Goal: Task Accomplishment & Management: Manage account settings

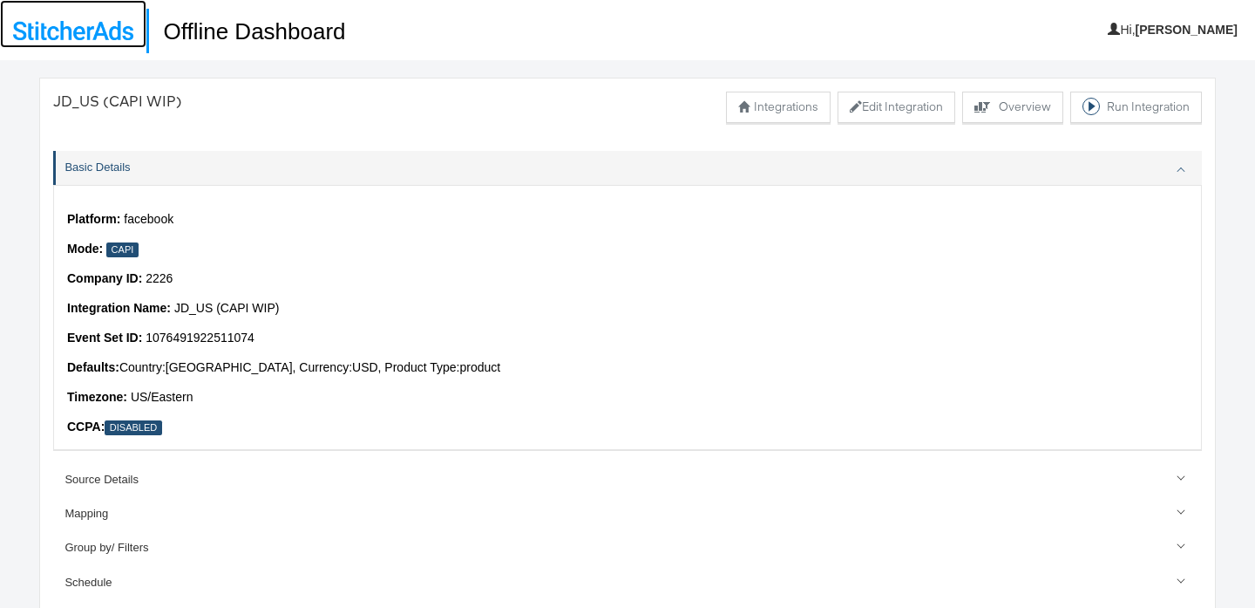
click at [77, 23] on img at bounding box center [73, 30] width 120 height 19
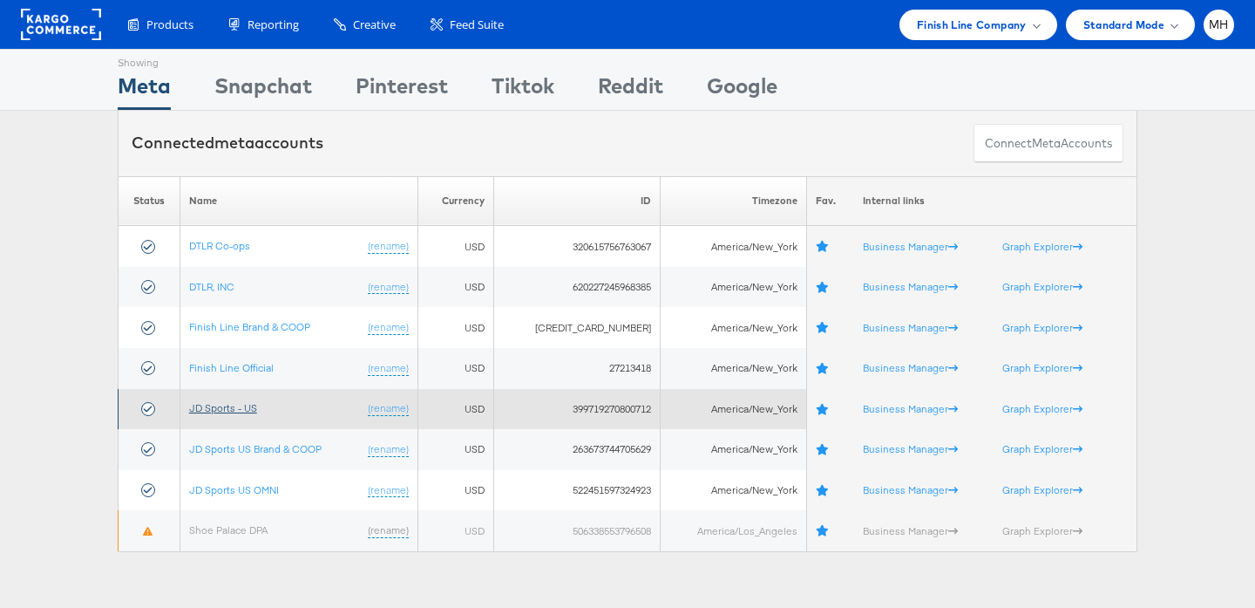
click at [240, 408] on link "JD Sports - US" at bounding box center [223, 407] width 68 height 13
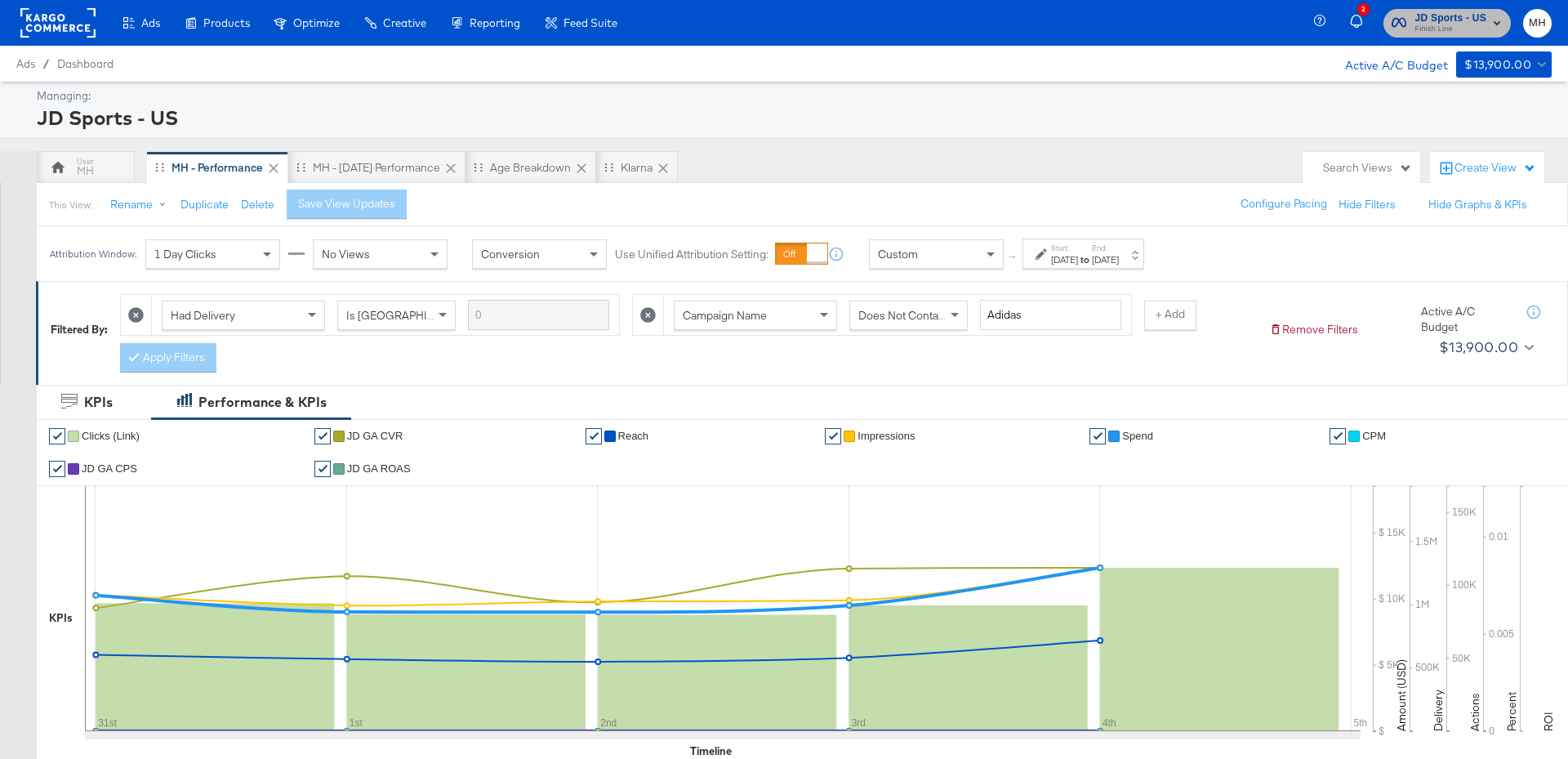
click at [1471, 24] on span "Finish Line" at bounding box center [1450, 29] width 72 height 13
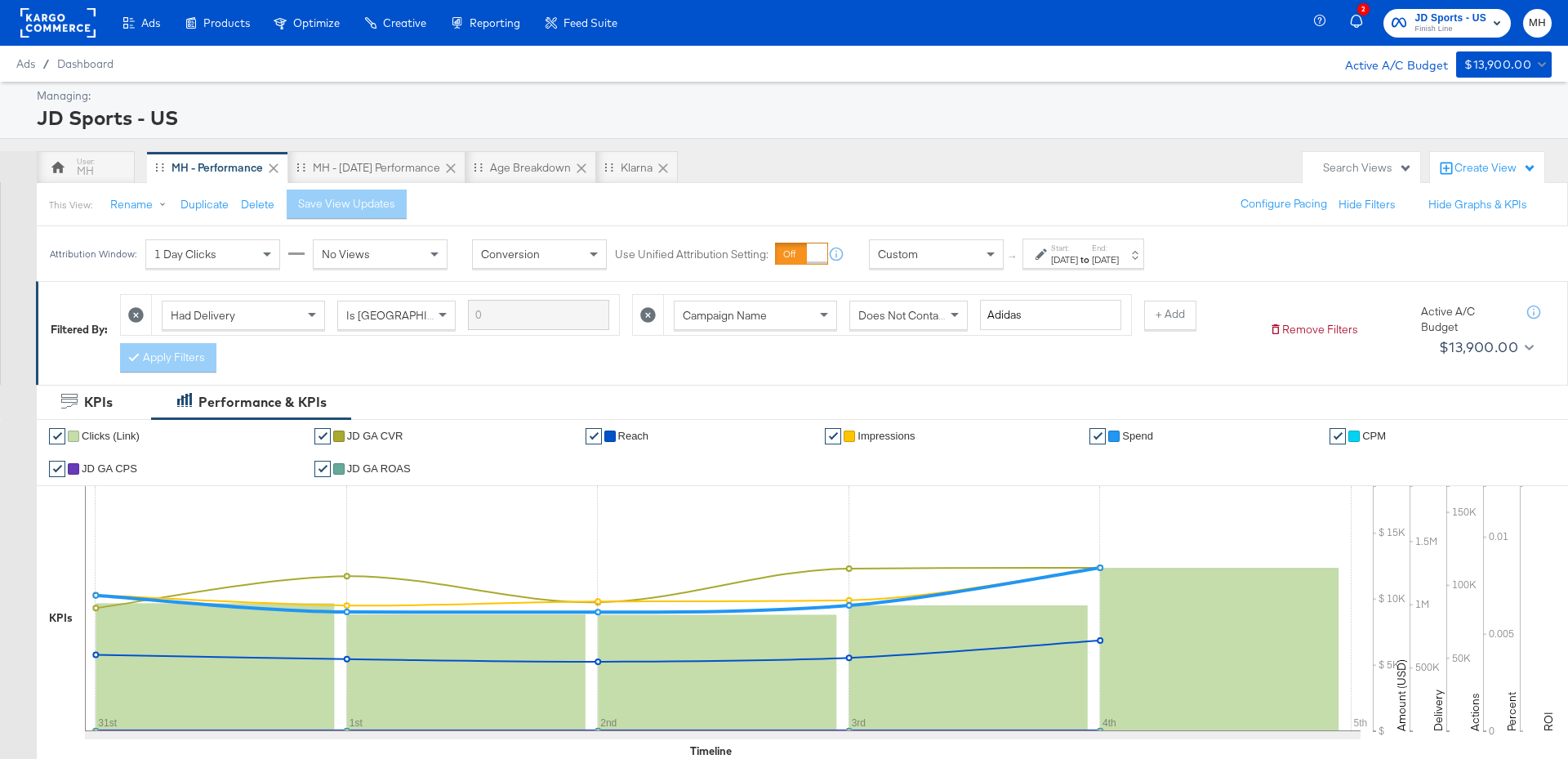
click at [1118, 246] on div "Start: [DATE] to End: [DATE]" at bounding box center [1085, 254] width 67 height 23
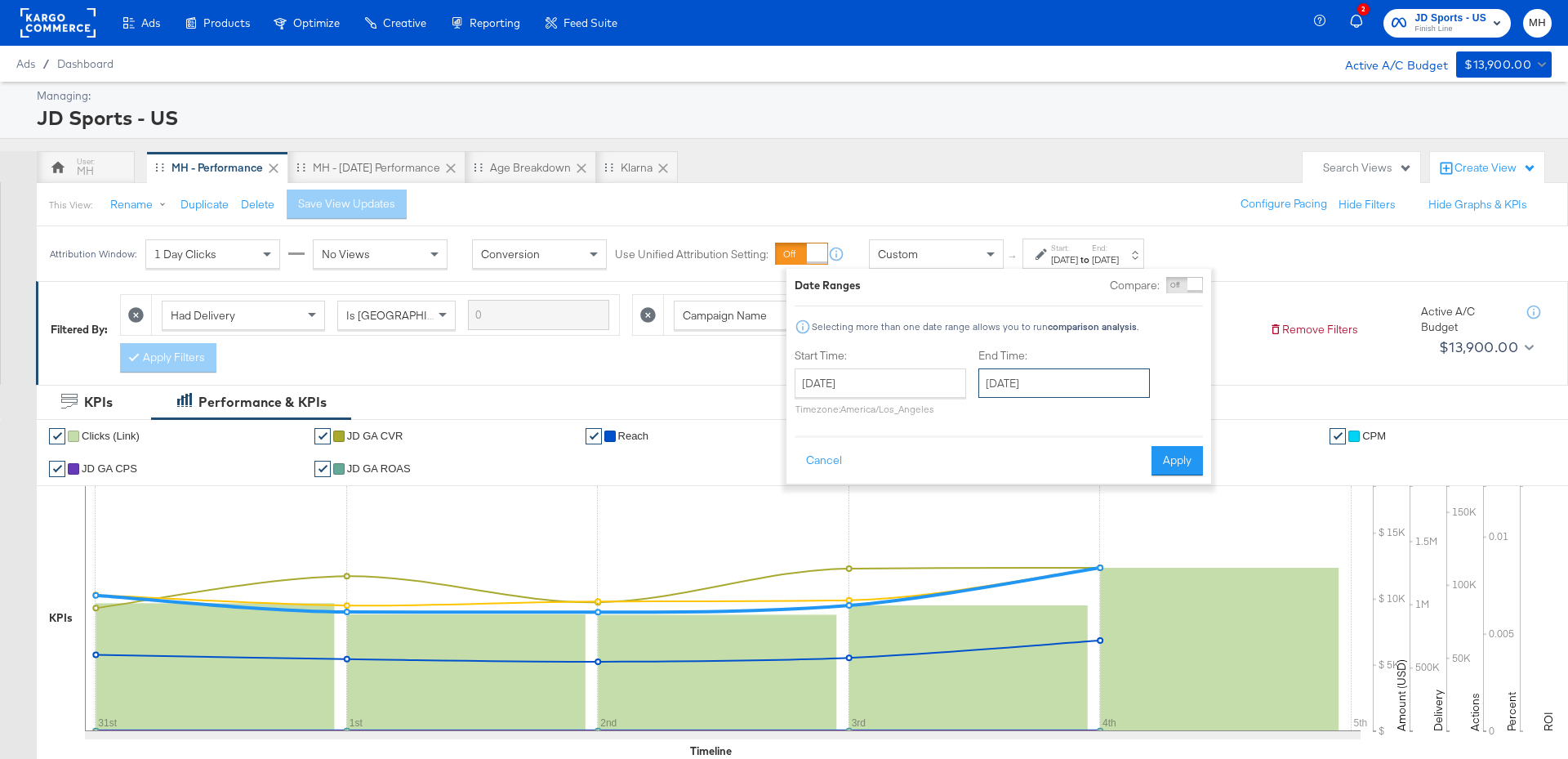
click at [1117, 390] on input "[DATE]" at bounding box center [1063, 382] width 171 height 29
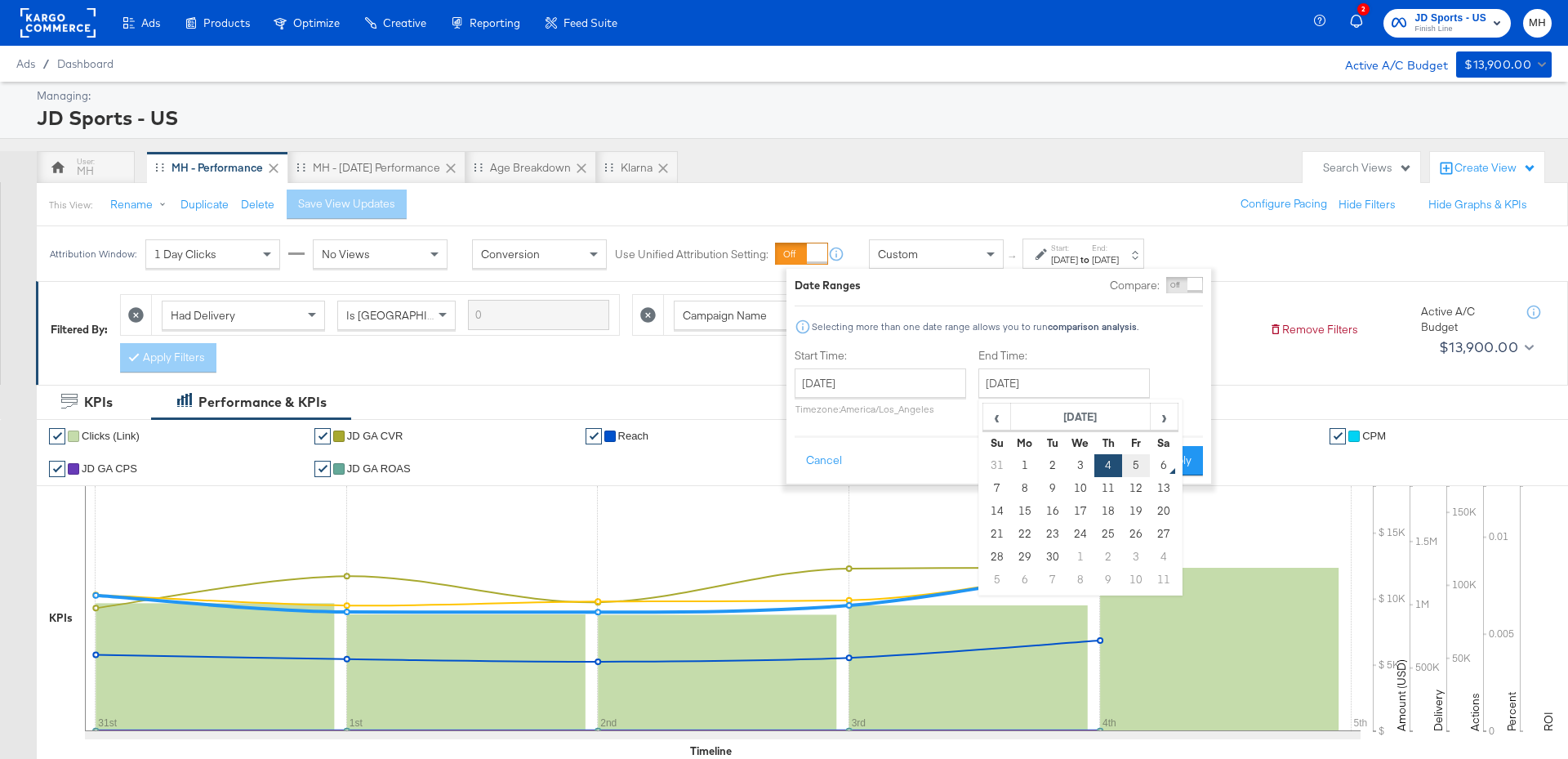
click at [1135, 468] on td "5" at bounding box center [1136, 466] width 28 height 22
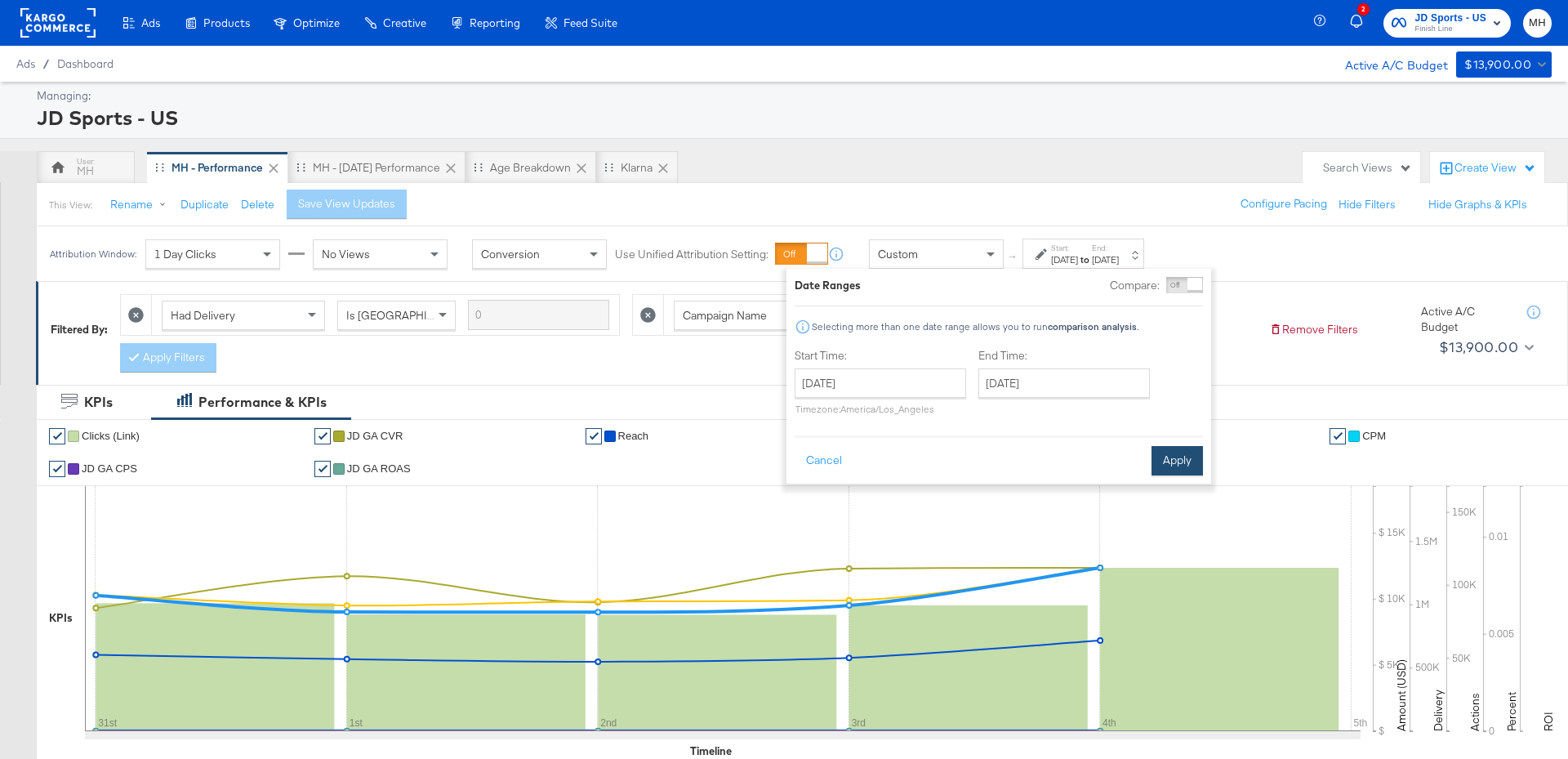
type input "[DATE]"
click at [1175, 462] on button "Apply" at bounding box center [1176, 460] width 52 height 29
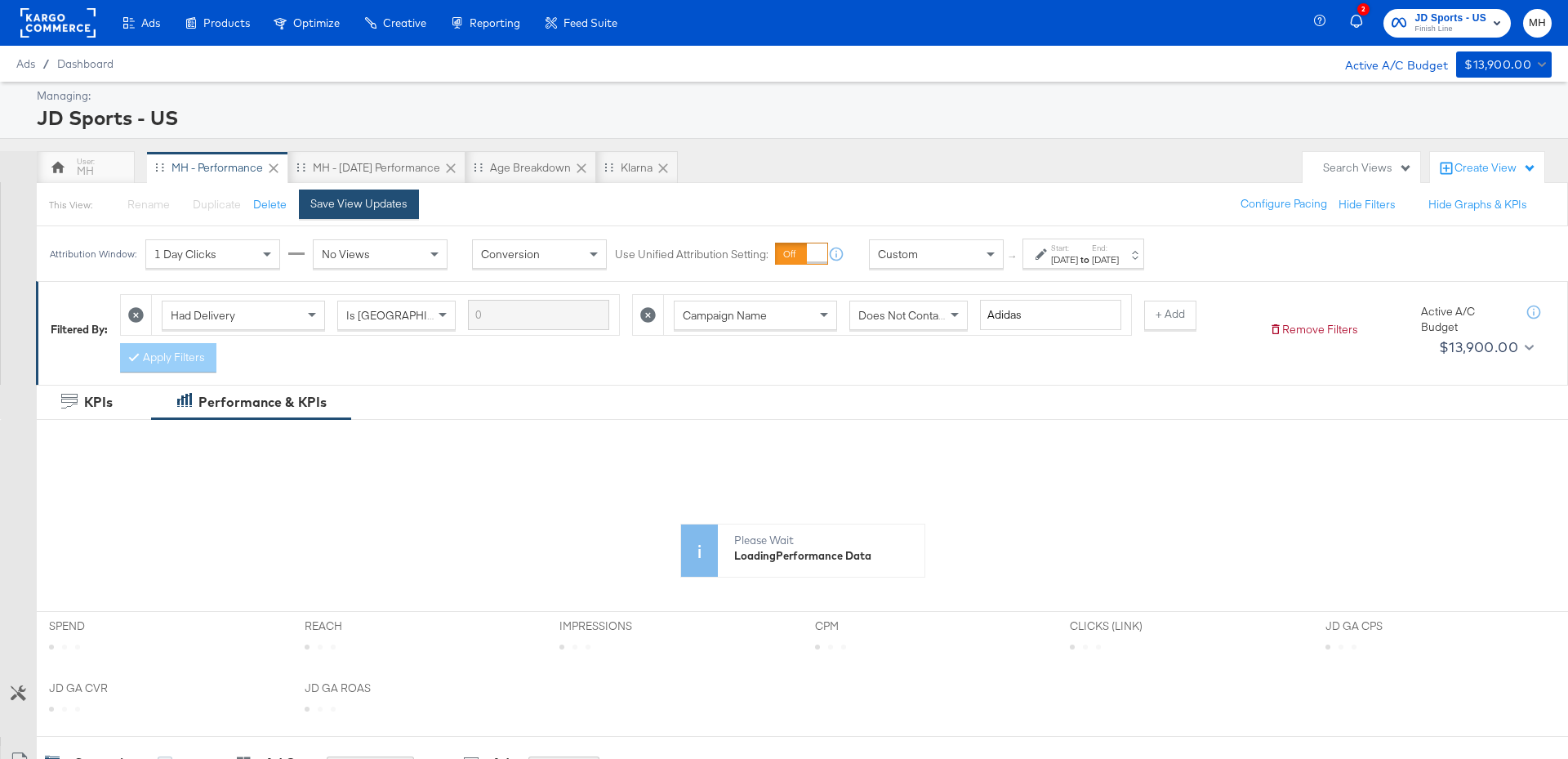
click at [366, 198] on div "Save View Updates" at bounding box center [359, 203] width 97 height 16
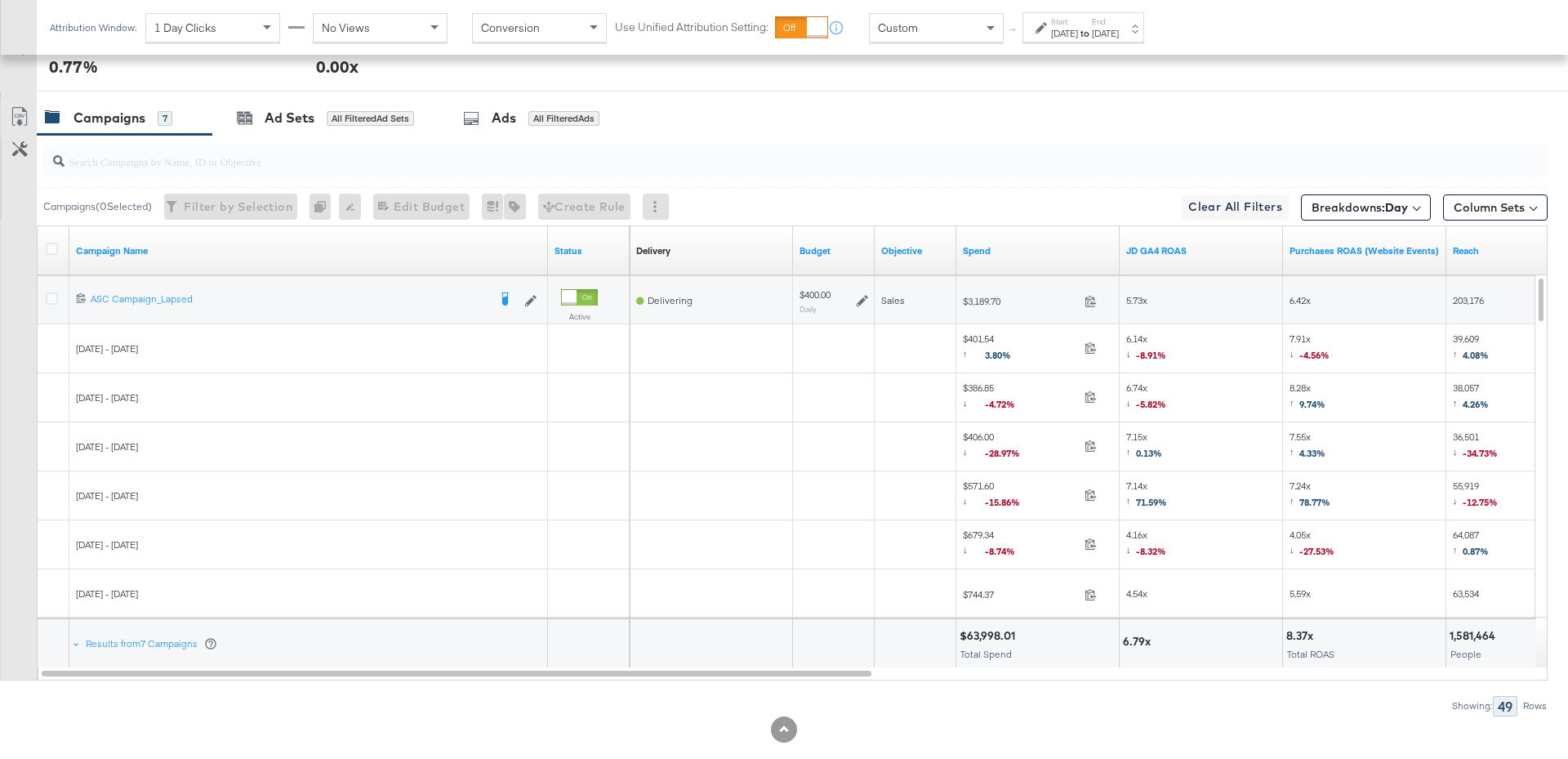
scroll to position [828, 0]
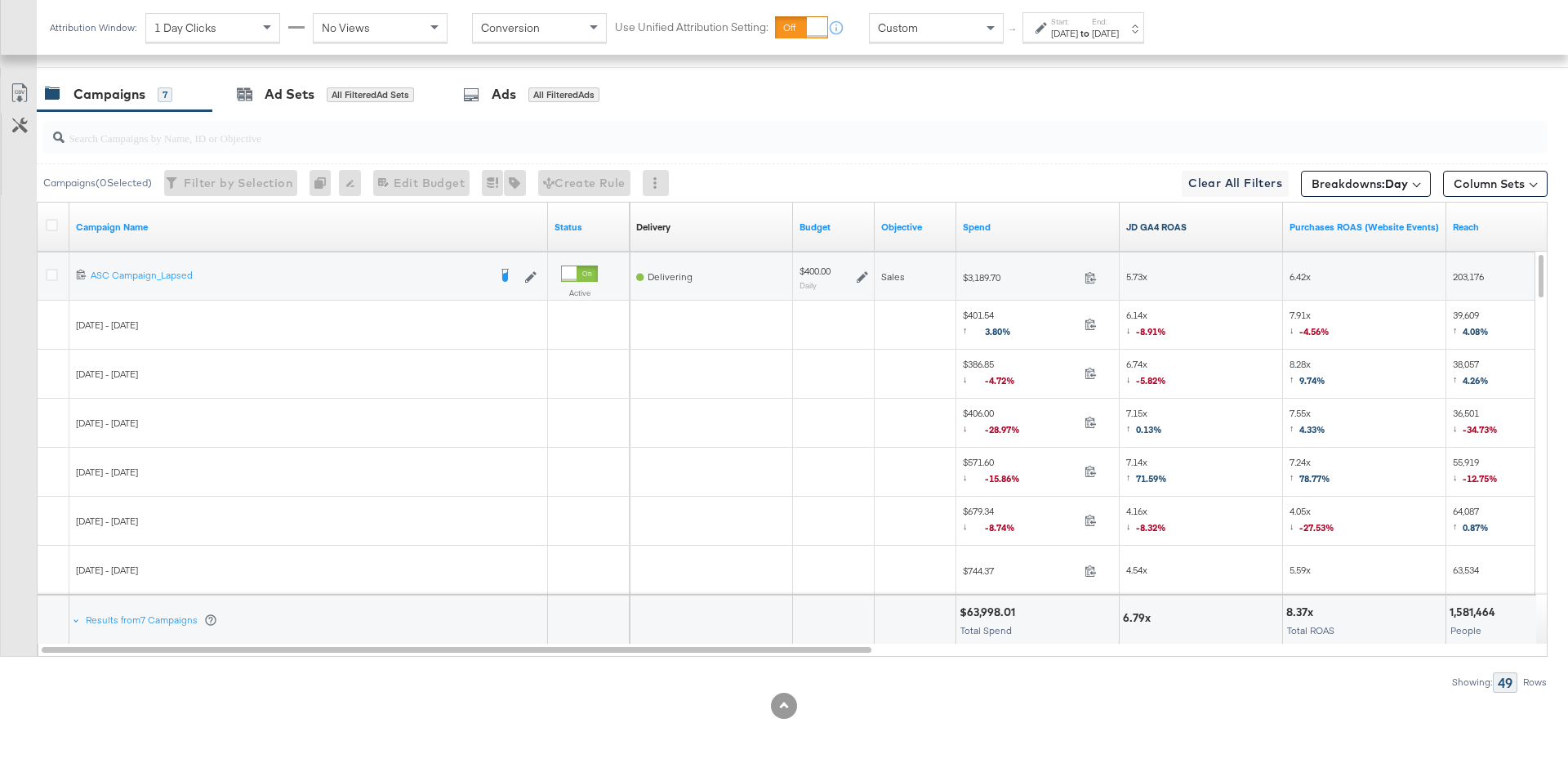
click at [1201, 225] on link "JD GA4 ROAS" at bounding box center [1201, 227] width 150 height 13
click at [50, 269] on icon at bounding box center [52, 275] width 12 height 12
click at [0, 0] on input "checkbox" at bounding box center [0, 0] width 0 height 0
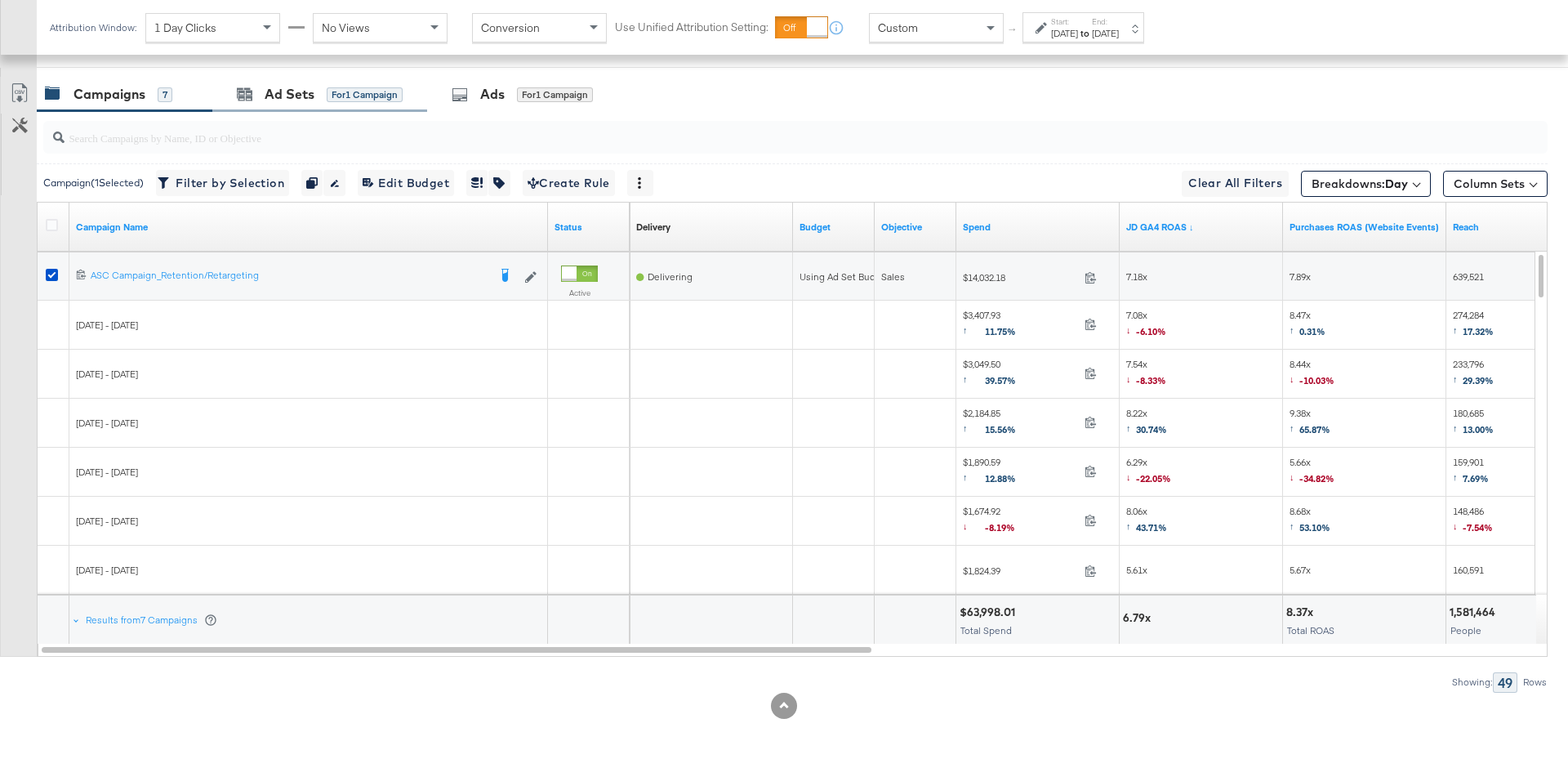
click at [309, 99] on div "Ad Sets for 1 Campaign" at bounding box center [319, 94] width 214 height 35
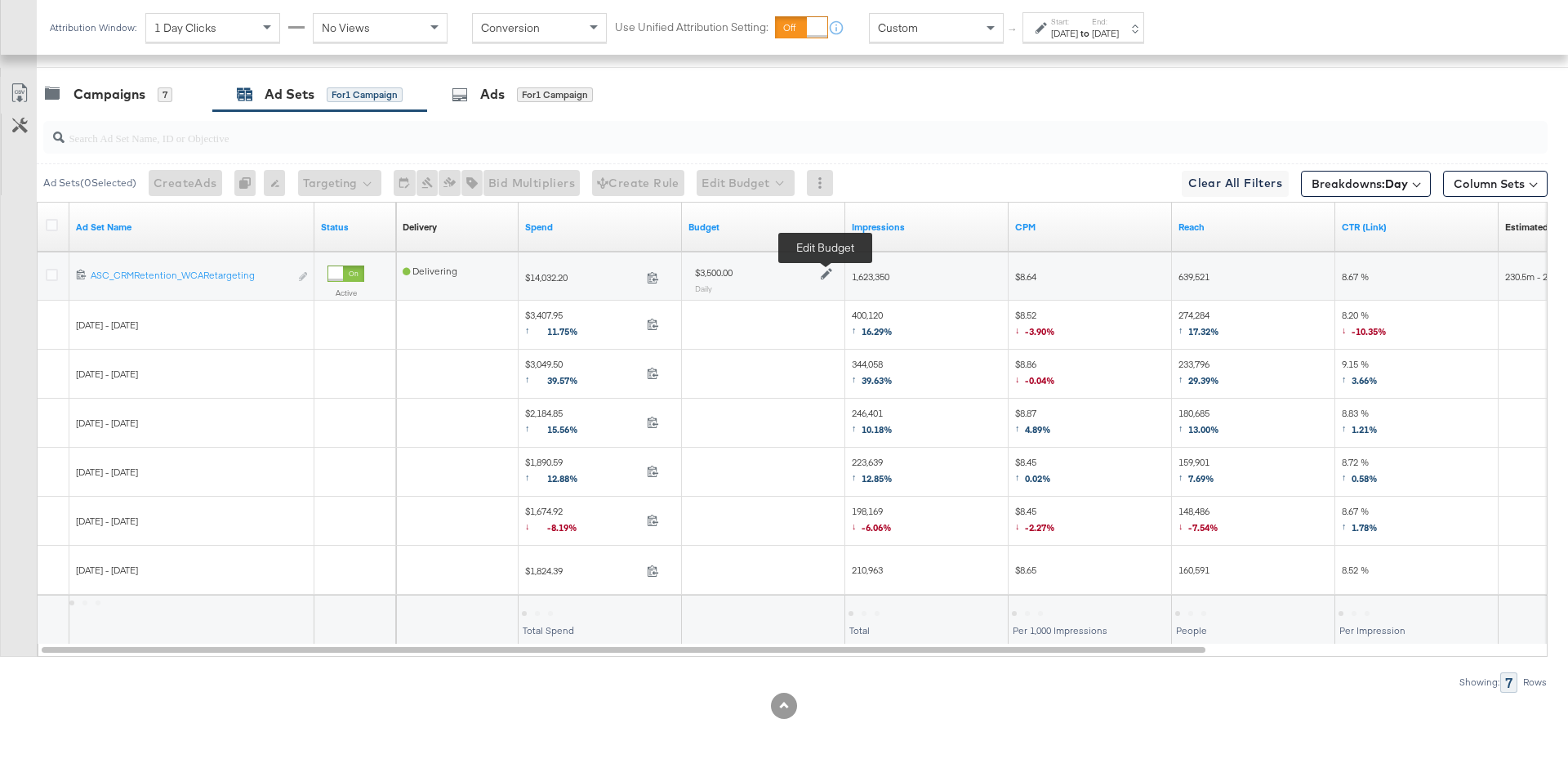
click at [828, 274] on icon at bounding box center [826, 274] width 11 height 11
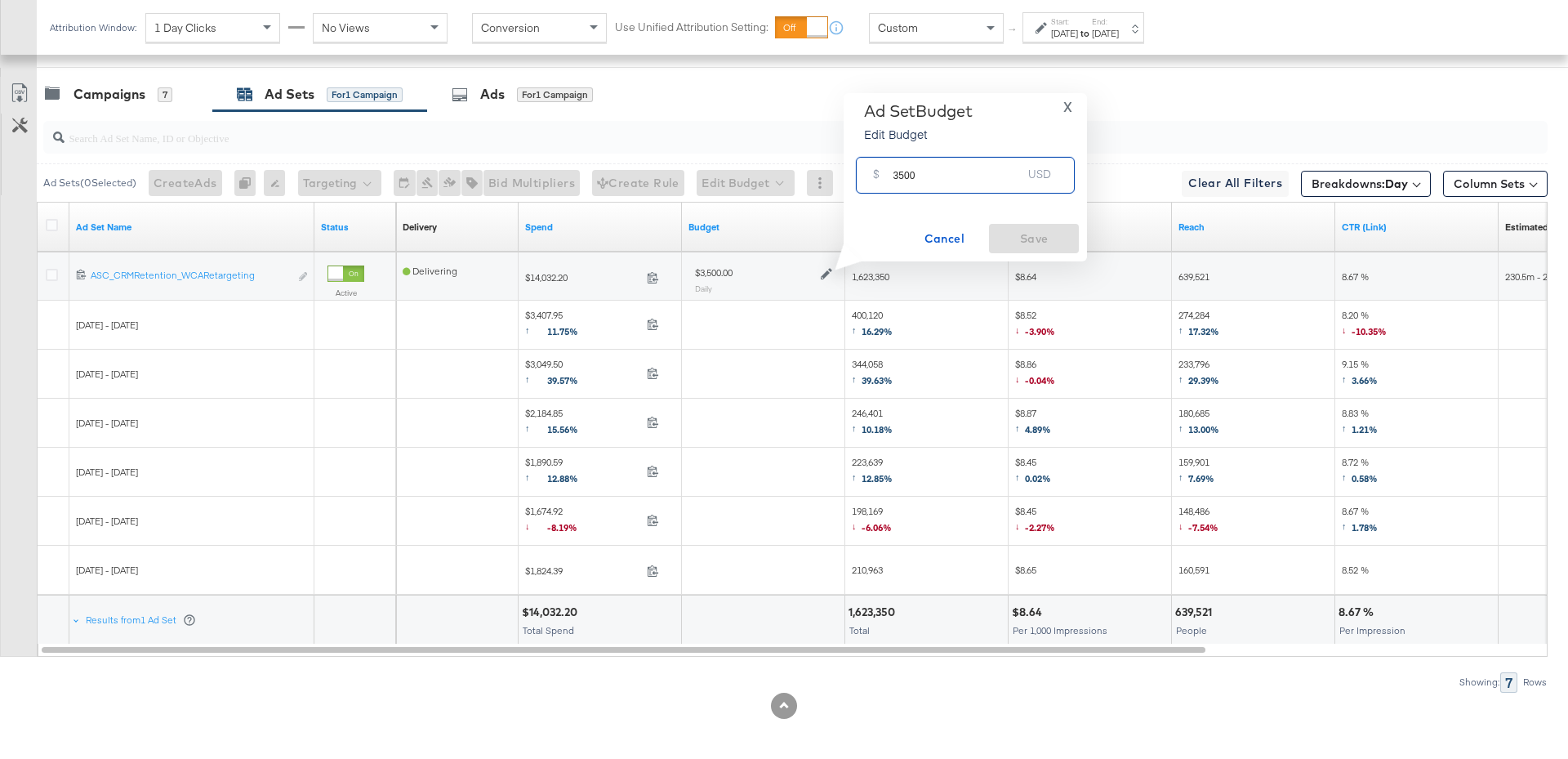
drag, startPoint x: 921, startPoint y: 175, endPoint x: 884, endPoint y: 176, distance: 37.0
click at [884, 176] on div "$ 3500 USD" at bounding box center [966, 174] width 219 height 37
type input "3000"
click at [1037, 238] on span "Save" at bounding box center [1034, 239] width 77 height 21
click at [152, 85] on div "Campaigns 7" at bounding box center [109, 95] width 127 height 19
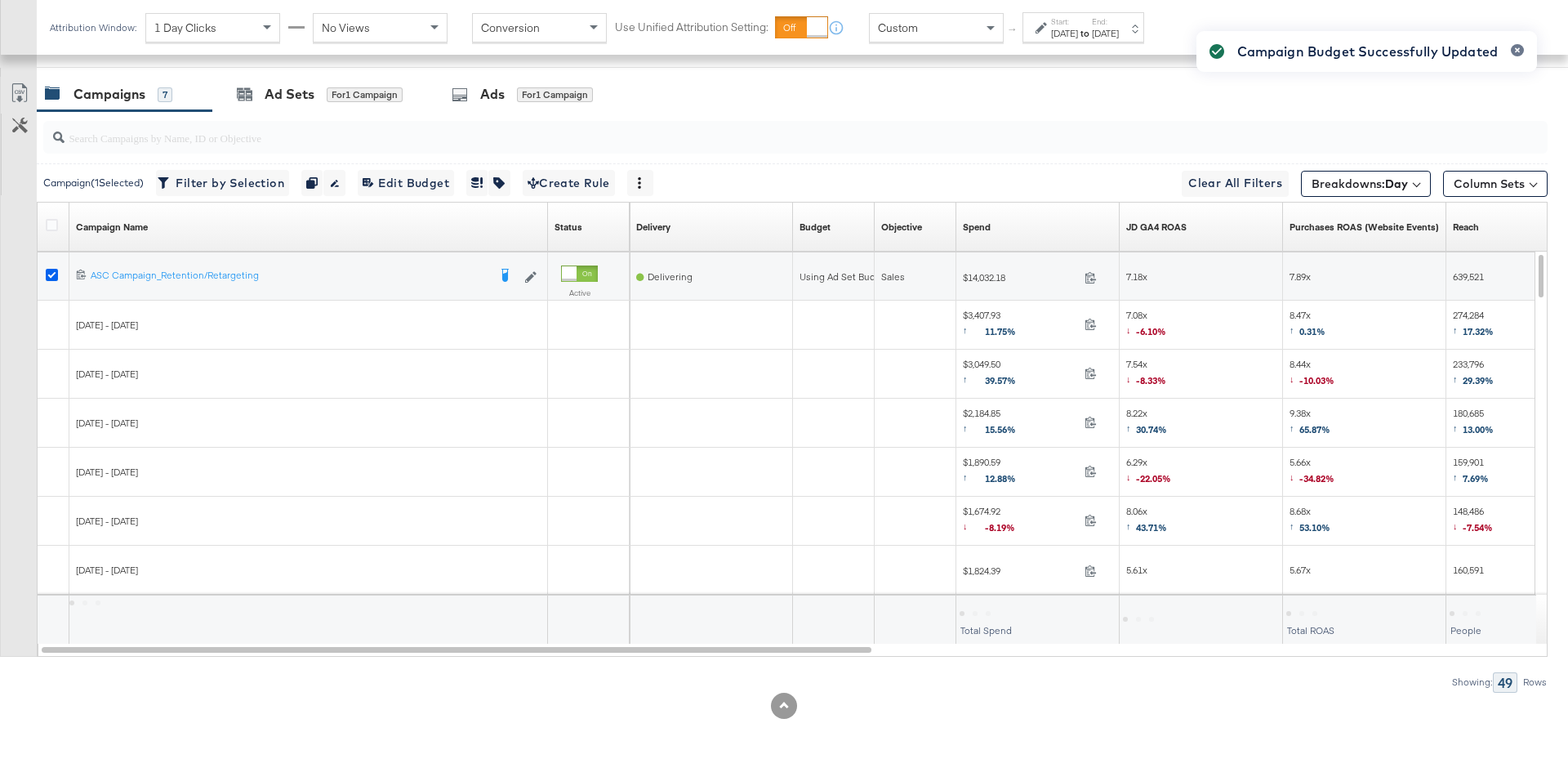
click at [52, 272] on icon at bounding box center [52, 275] width 12 height 12
click at [0, 0] on input "checkbox" at bounding box center [0, 0] width 0 height 0
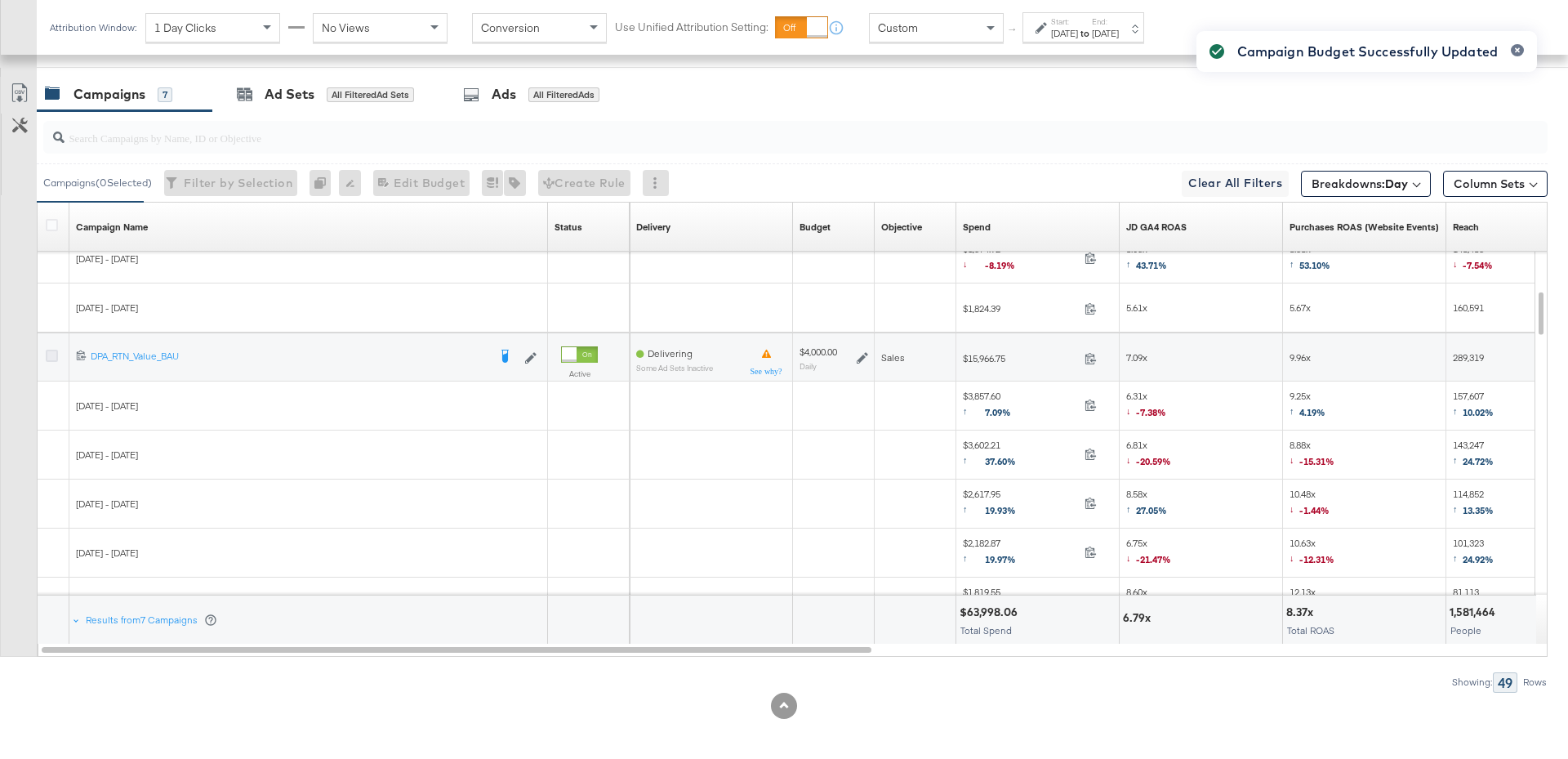
click at [48, 350] on icon at bounding box center [52, 355] width 12 height 12
click at [0, 0] on input "checkbox" at bounding box center [0, 0] width 0 height 0
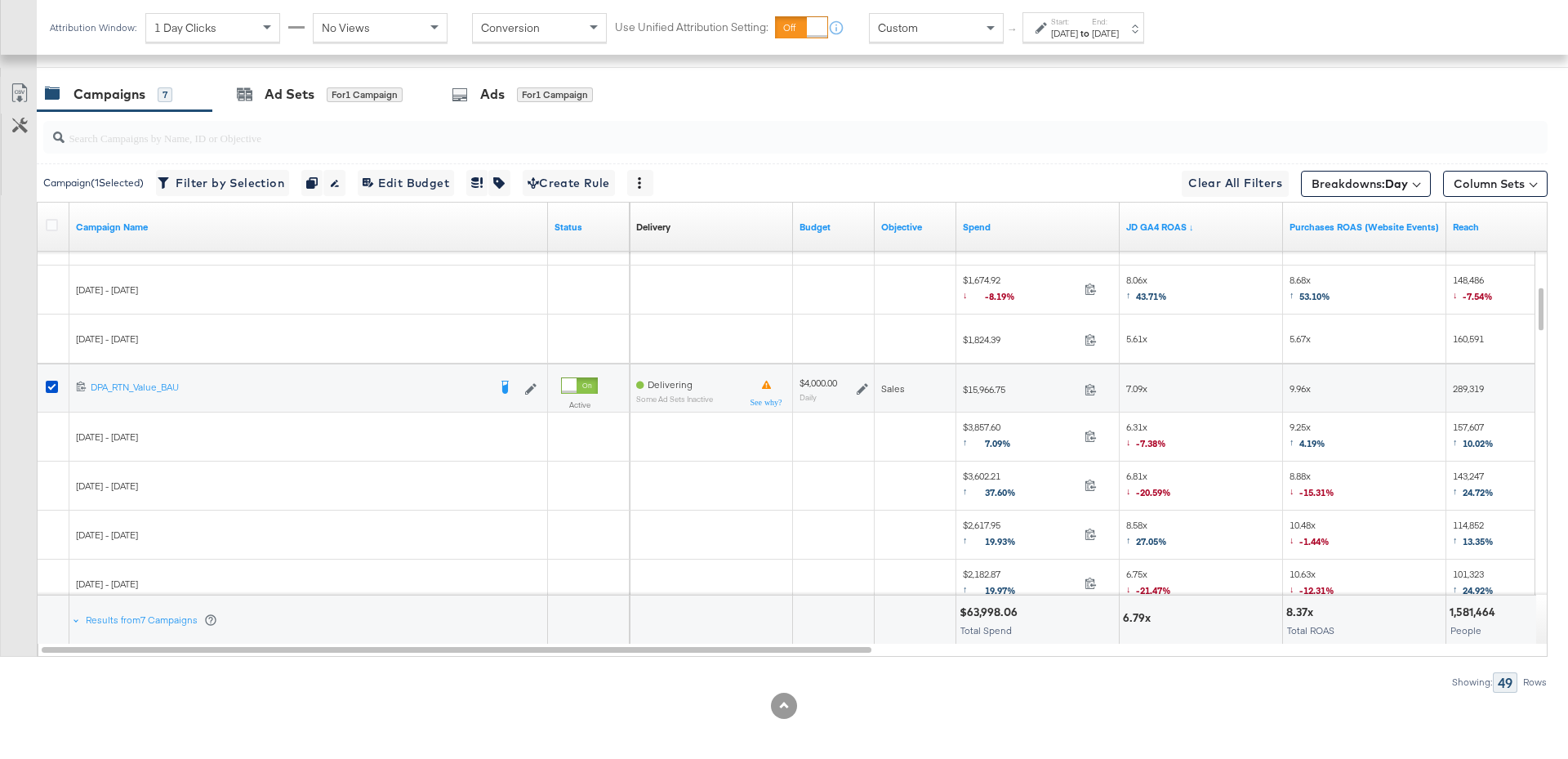
click at [859, 388] on icon at bounding box center [862, 389] width 11 height 11
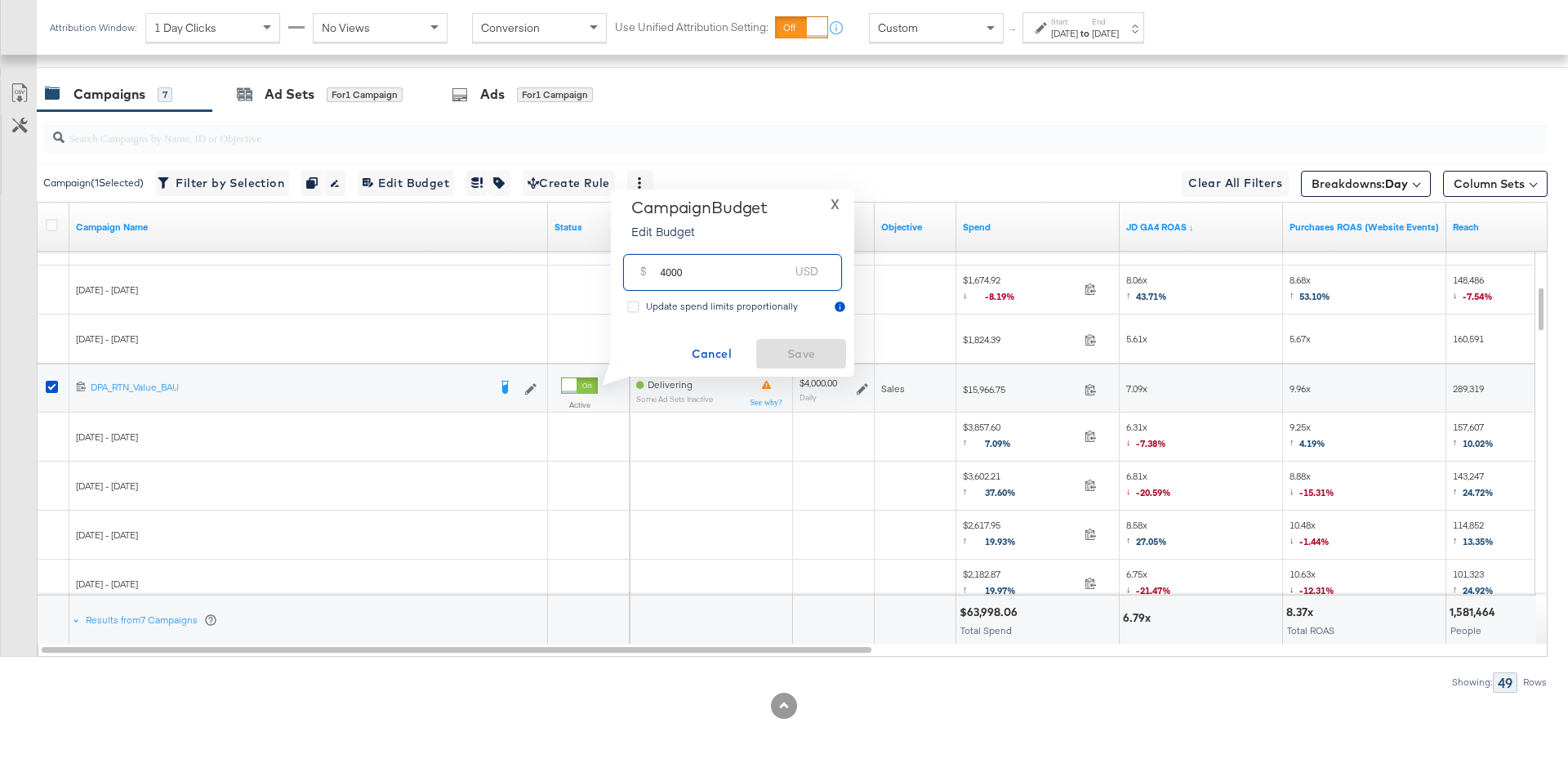
drag, startPoint x: 690, startPoint y: 271, endPoint x: 651, endPoint y: 271, distance: 39.0
click at [651, 271] on div "$ 4000 USD" at bounding box center [732, 272] width 219 height 37
type input "3000"
click at [819, 357] on span "Save" at bounding box center [801, 354] width 77 height 21
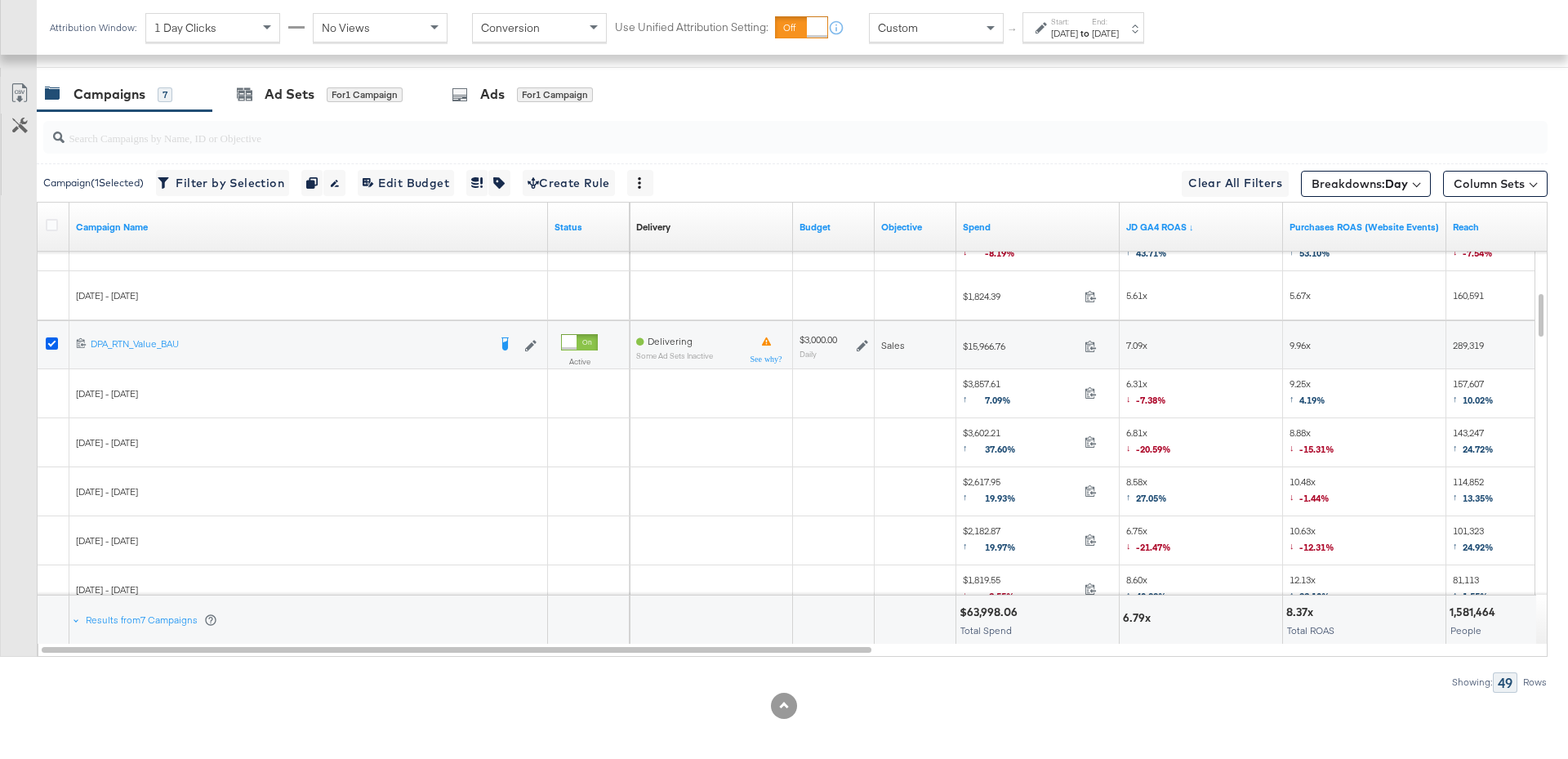
click at [48, 340] on icon at bounding box center [52, 343] width 12 height 12
click at [0, 0] on input "checkbox" at bounding box center [0, 0] width 0 height 0
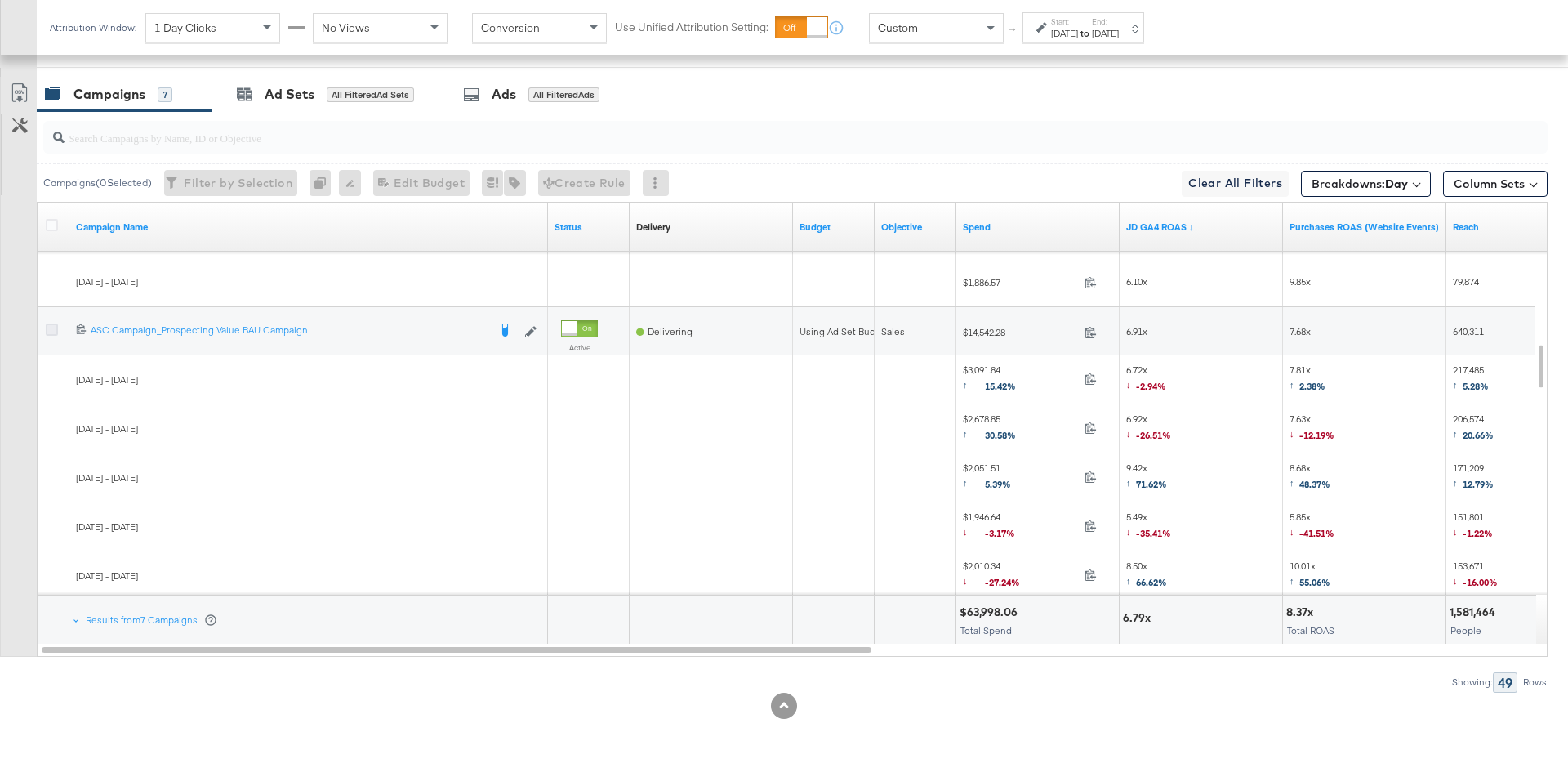
click at [49, 325] on icon at bounding box center [52, 329] width 12 height 12
click at [0, 0] on input "checkbox" at bounding box center [0, 0] width 0 height 0
click at [342, 97] on div "for 1 Campaign" at bounding box center [364, 95] width 76 height 15
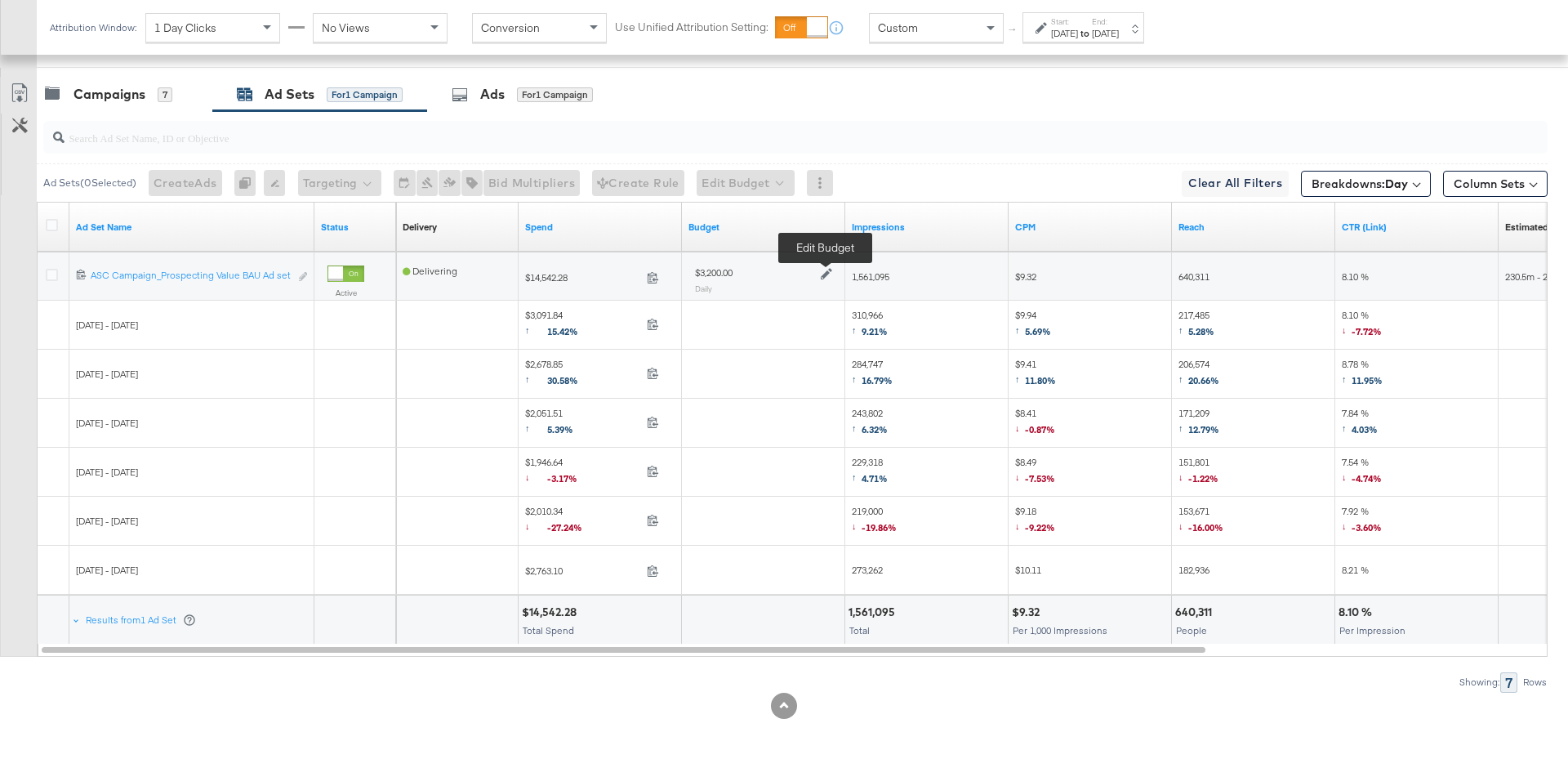
click at [828, 269] on icon at bounding box center [826, 275] width 11 height 11
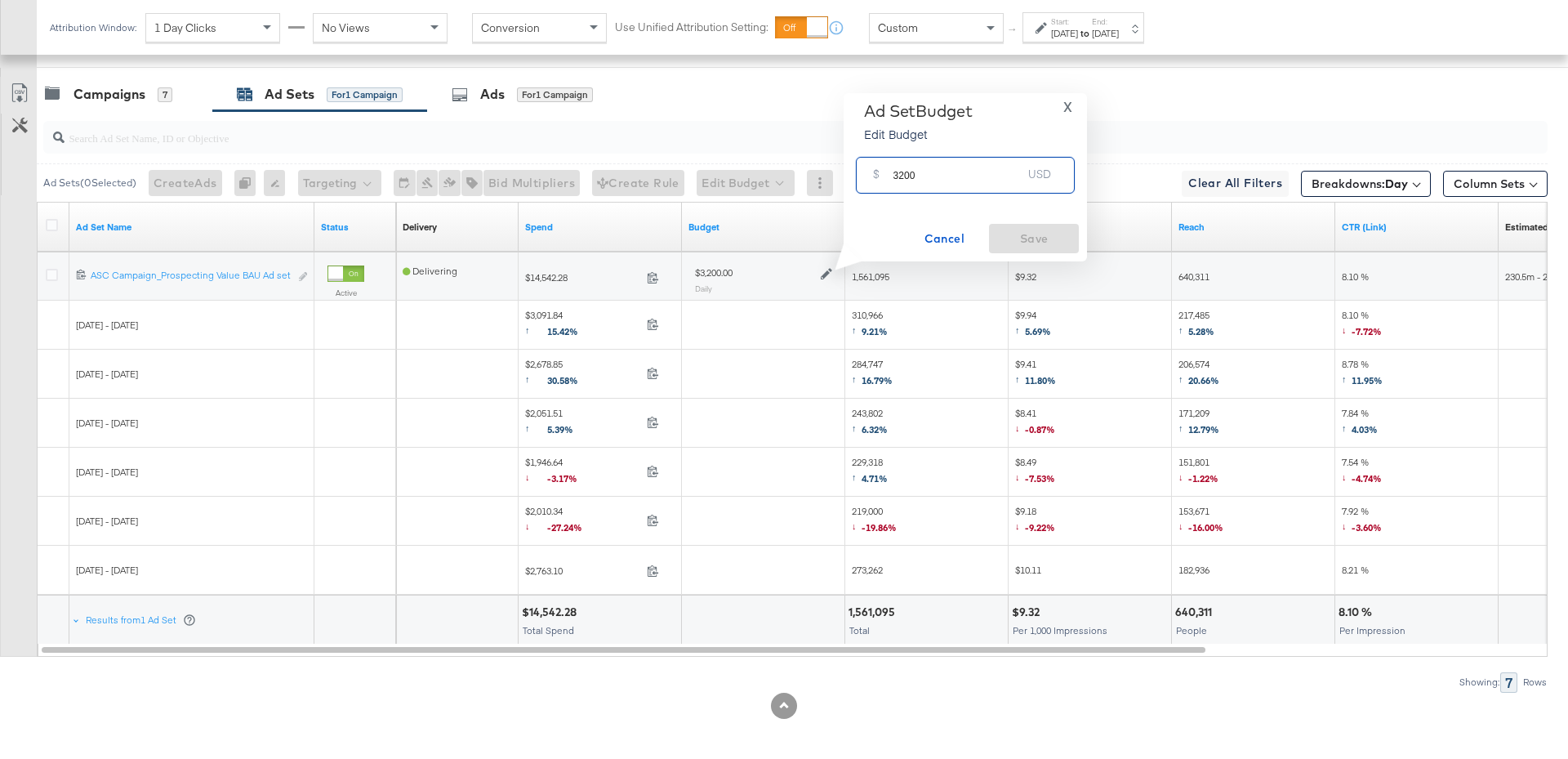
drag, startPoint x: 921, startPoint y: 176, endPoint x: 888, endPoint y: 177, distance: 33.0
click at [888, 177] on div "$ 3200 USD" at bounding box center [966, 174] width 219 height 37
click at [143, 94] on div "Campaigns" at bounding box center [109, 95] width 72 height 19
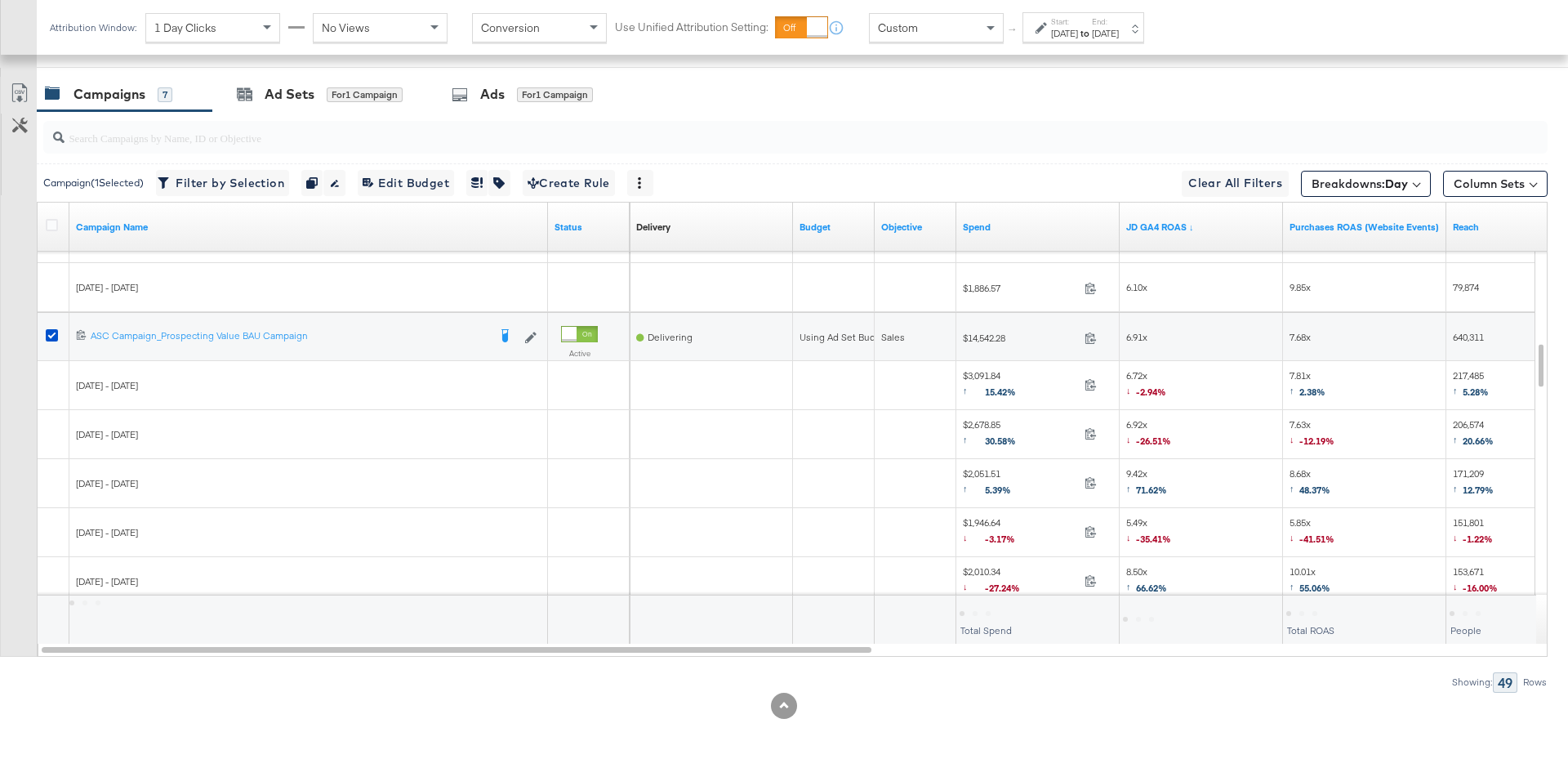
click at [51, 329] on icon at bounding box center [52, 335] width 12 height 12
click at [0, 0] on input "checkbox" at bounding box center [0, 0] width 0 height 0
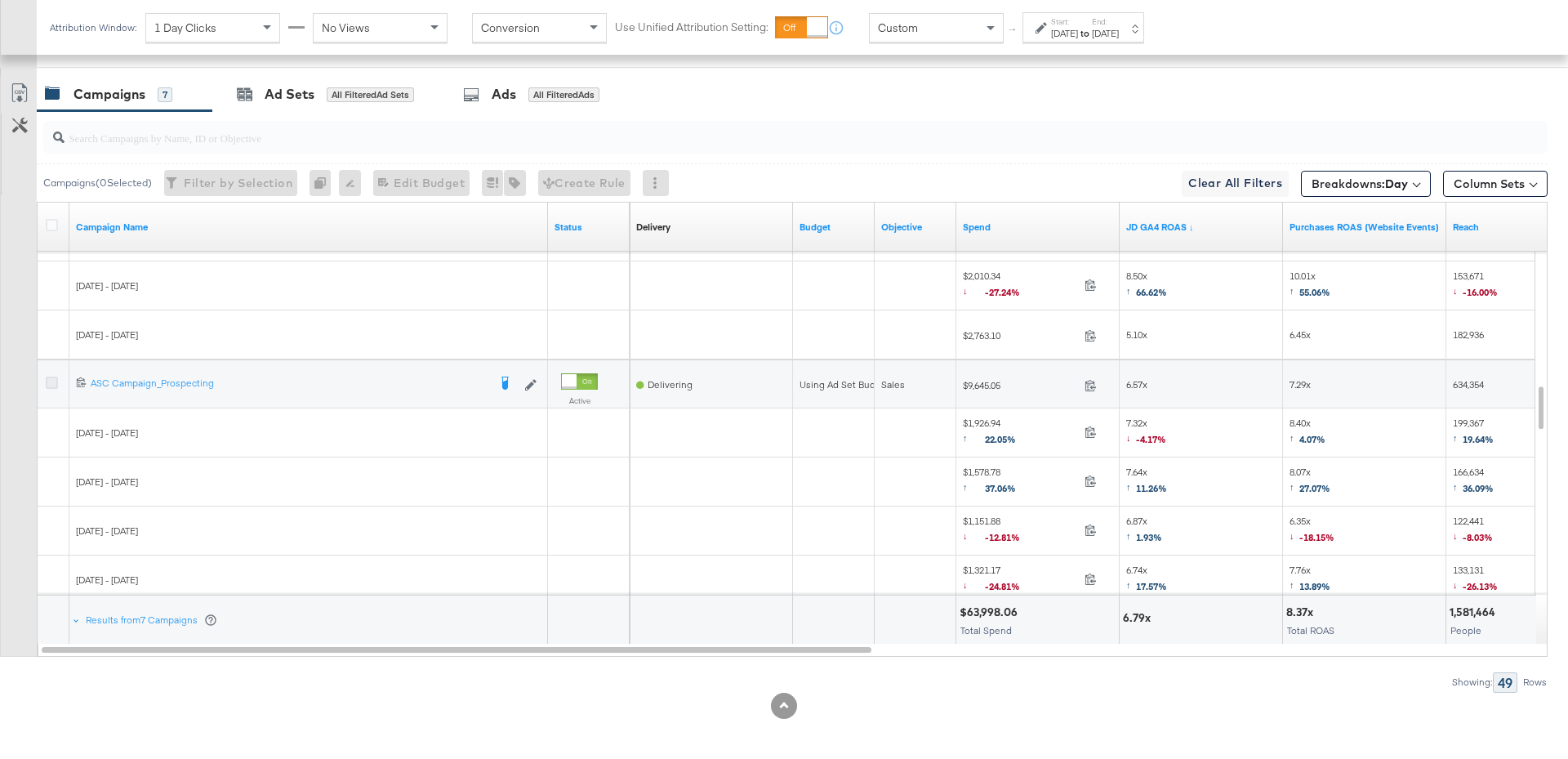
click at [48, 378] on icon at bounding box center [52, 382] width 12 height 12
click at [0, 0] on input "checkbox" at bounding box center [0, 0] width 0 height 0
click at [314, 87] on div "Ad Sets" at bounding box center [288, 95] width 50 height 19
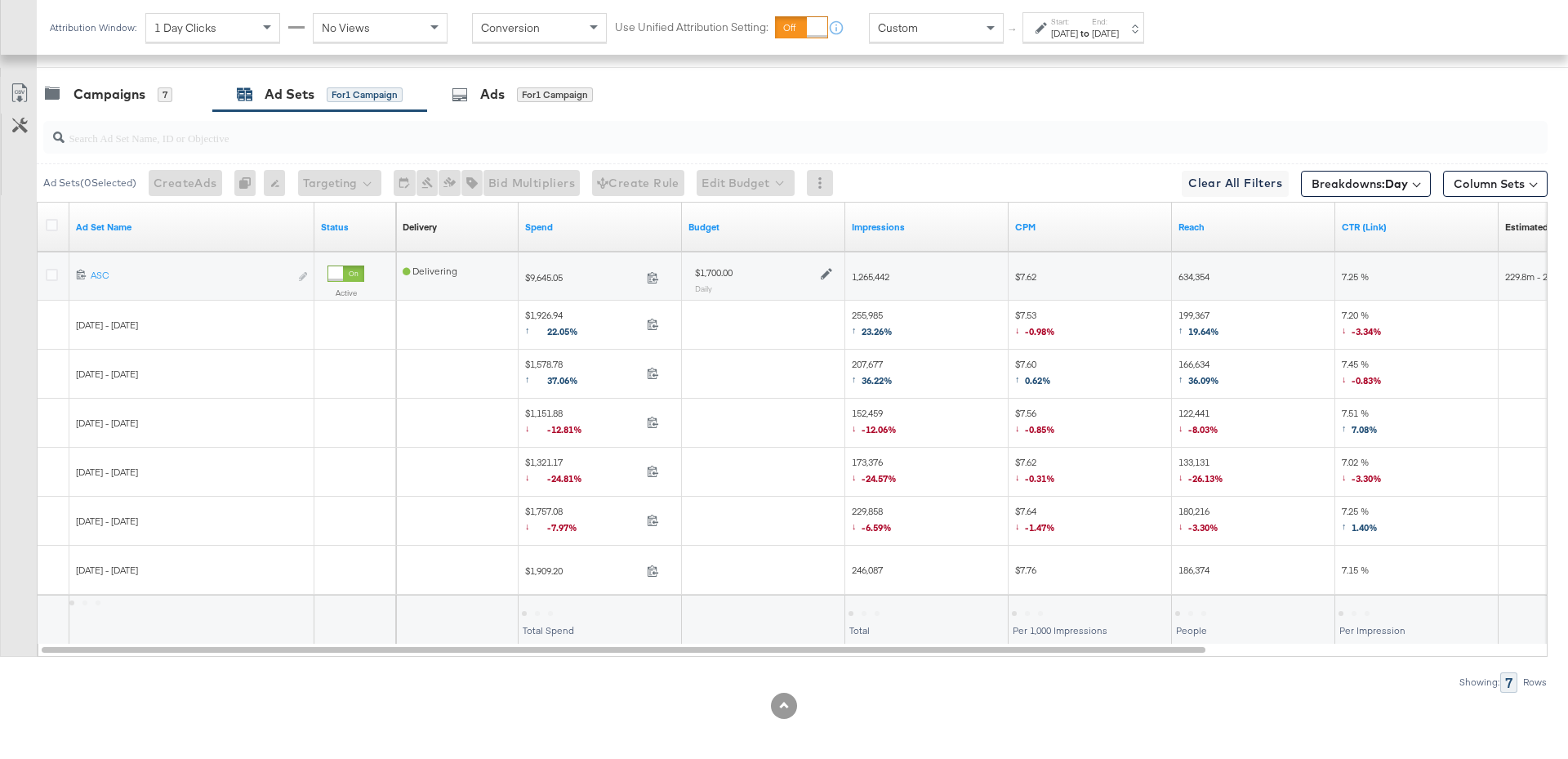
scroll to position [0, 0]
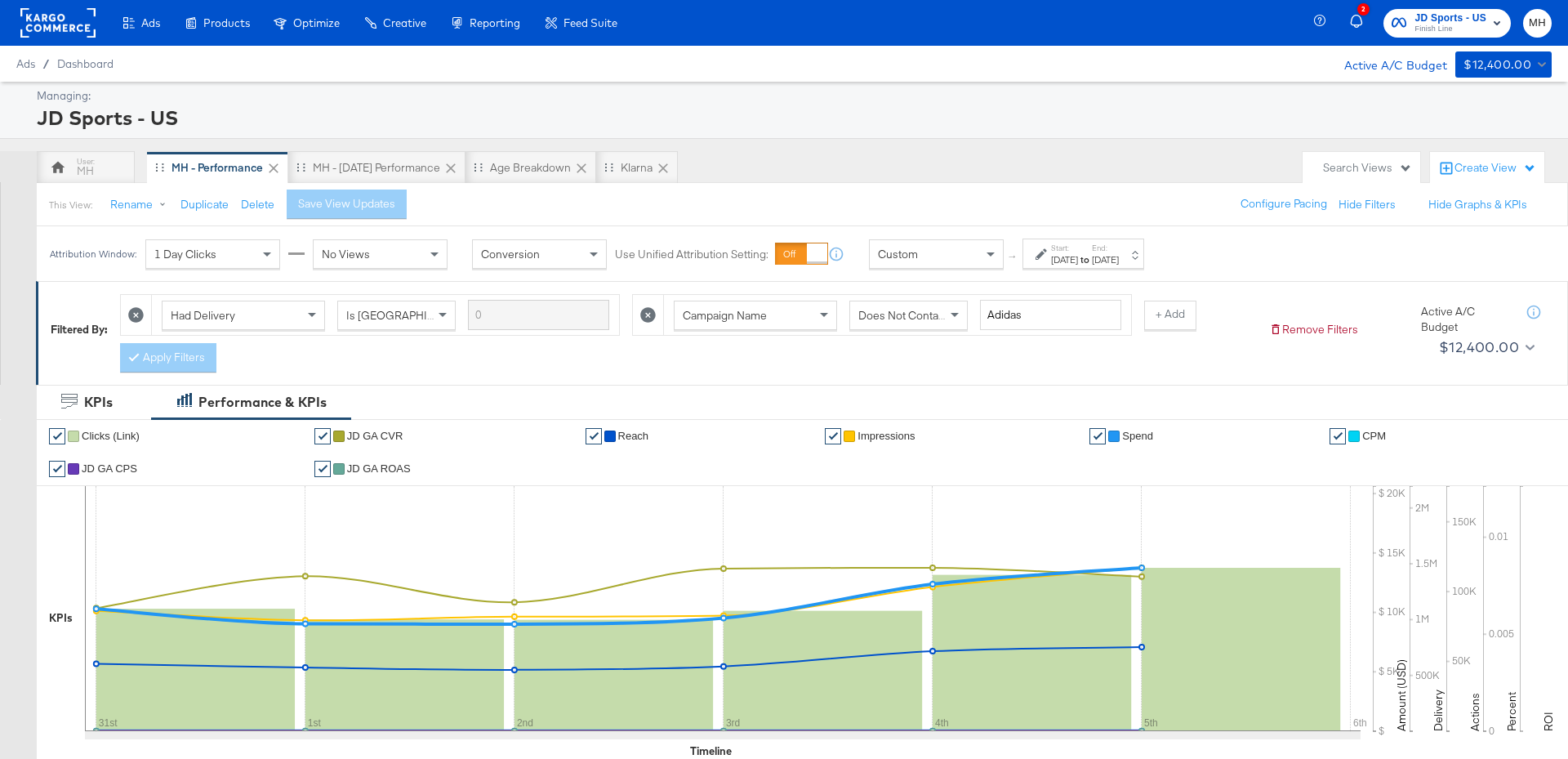
click at [1425, 22] on span "JD Sports - US" at bounding box center [1450, 18] width 72 height 17
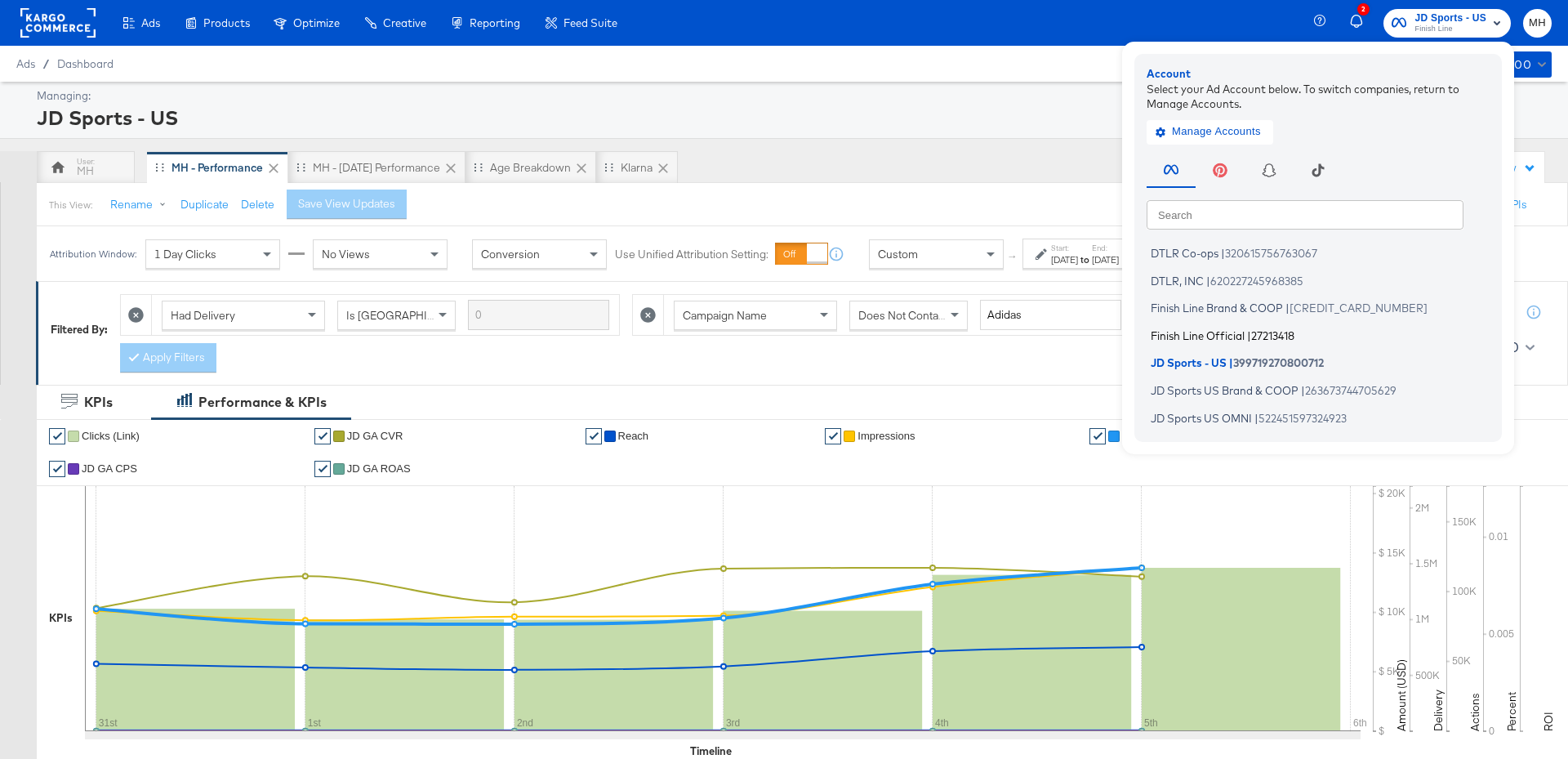
click at [1250, 328] on span "|" at bounding box center [1249, 335] width 4 height 13
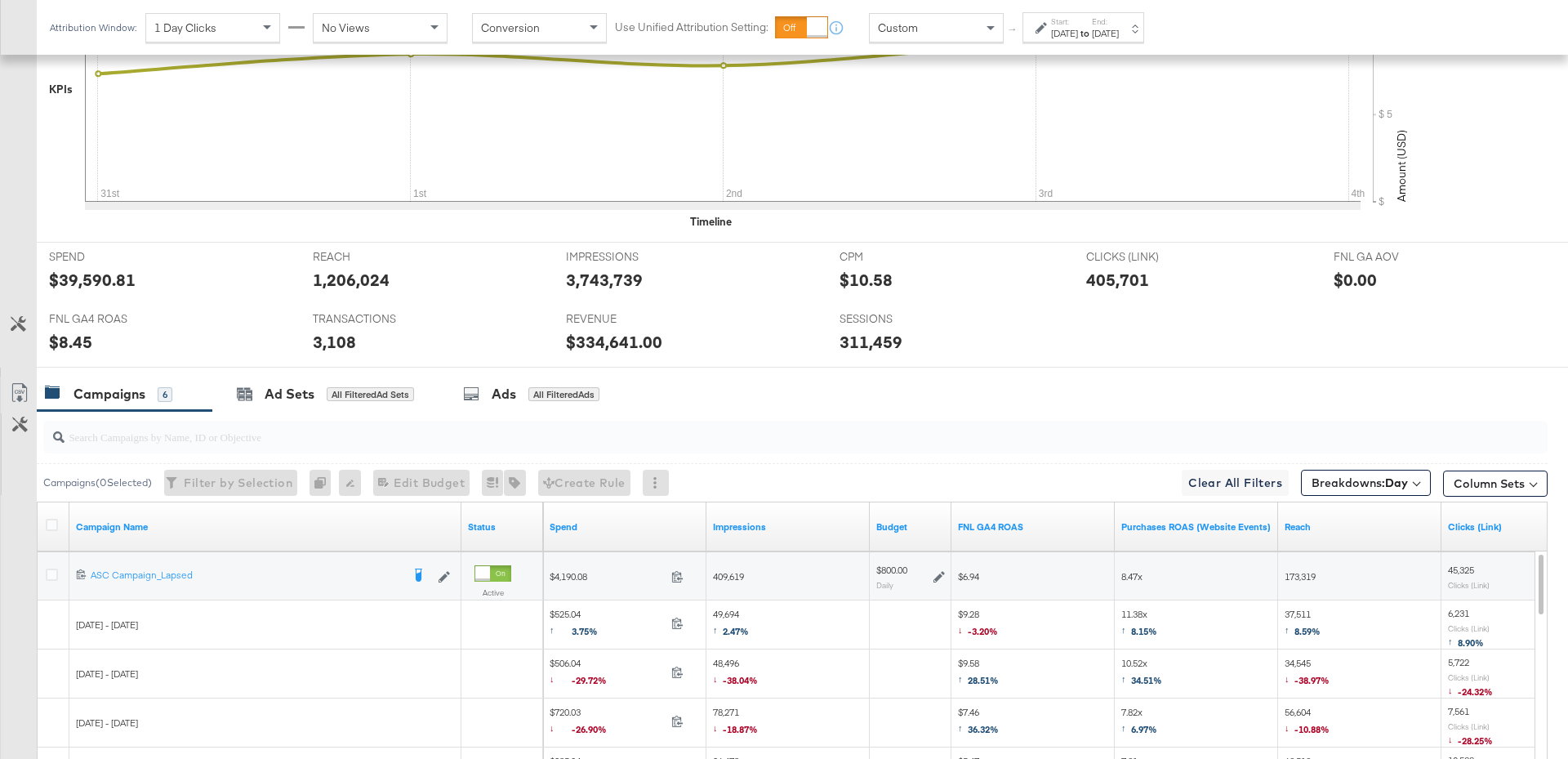
scroll to position [806, 0]
